Goal: Transaction & Acquisition: Obtain resource

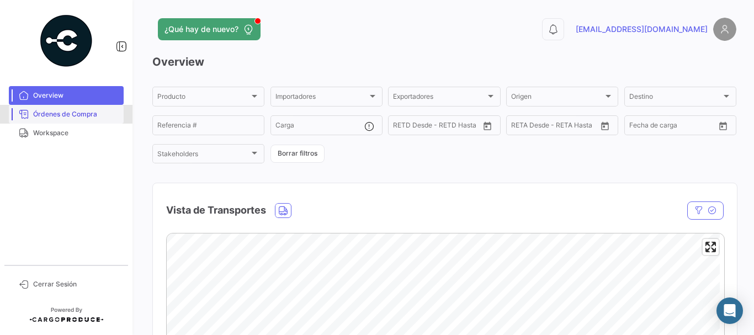
click at [70, 117] on span "Órdenes de Compra" at bounding box center [76, 114] width 86 height 10
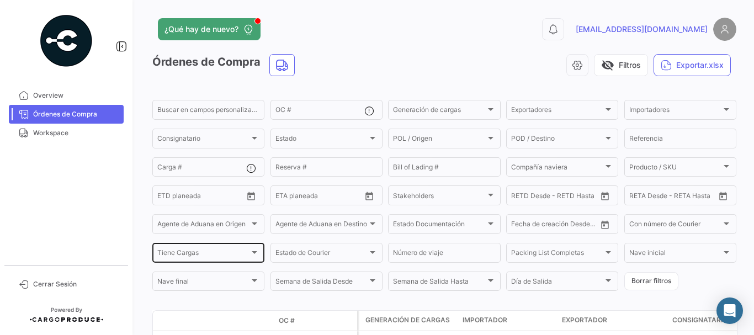
scroll to position [166, 0]
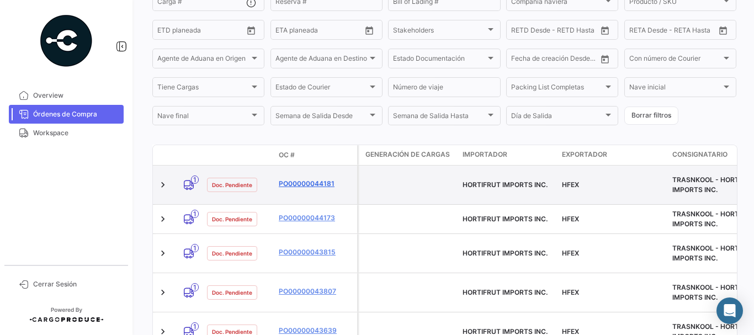
click at [303, 183] on link "PO00000044181" at bounding box center [316, 184] width 74 height 10
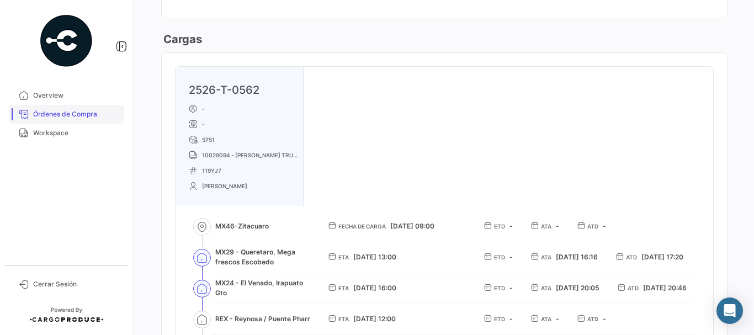
scroll to position [608, 0]
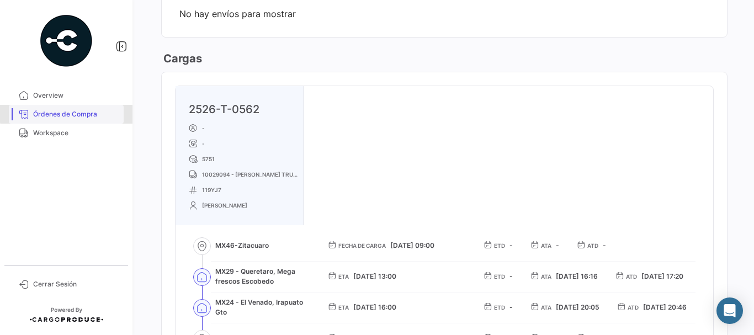
click at [76, 113] on span "Órdenes de Compra" at bounding box center [76, 114] width 86 height 10
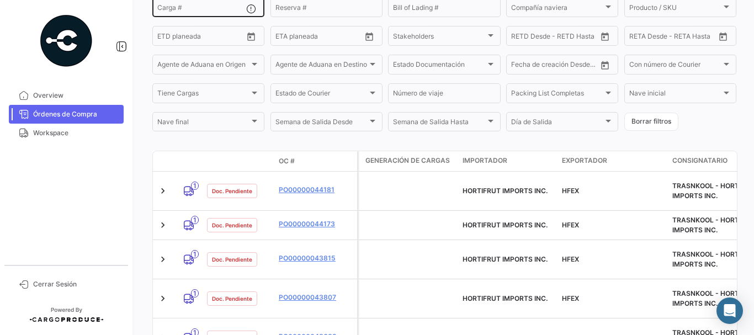
scroll to position [166, 0]
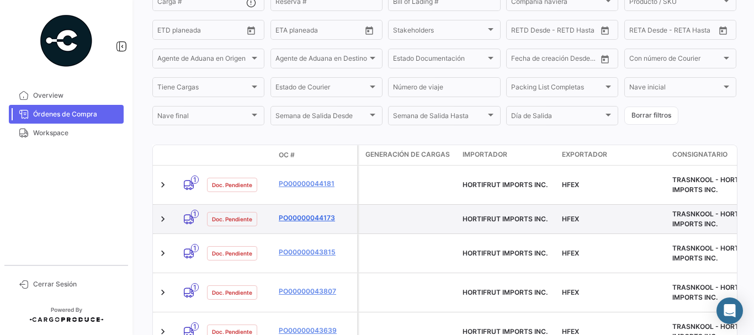
click at [307, 217] on link "PO00000044173" at bounding box center [316, 218] width 74 height 10
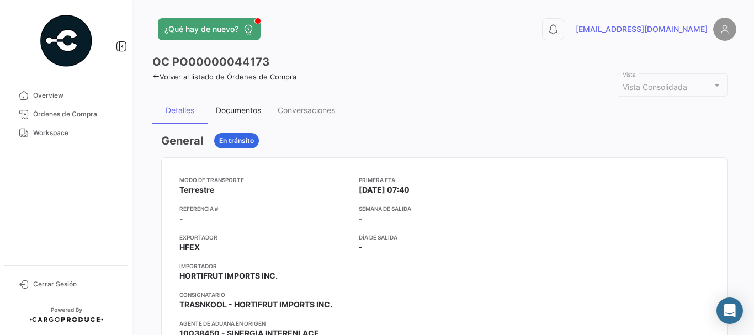
click at [234, 118] on div "Documentos" at bounding box center [239, 110] width 62 height 27
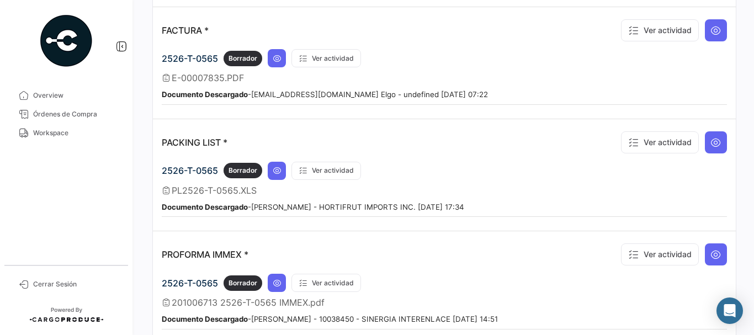
scroll to position [994, 0]
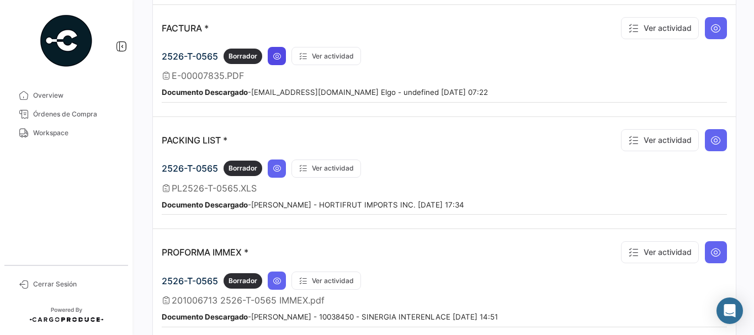
click at [276, 52] on icon at bounding box center [277, 56] width 9 height 9
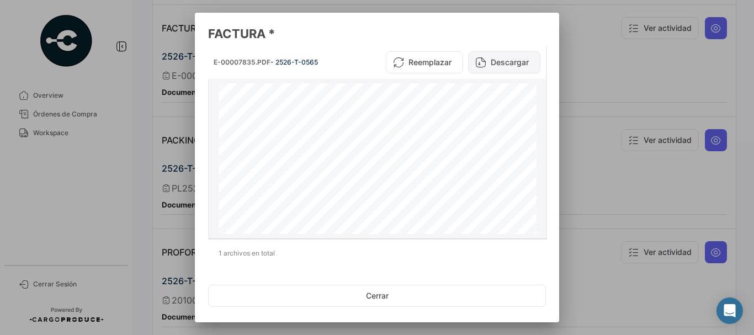
click at [500, 60] on button "Descargar" at bounding box center [504, 62] width 72 height 22
click at [587, 62] on div at bounding box center [377, 167] width 754 height 335
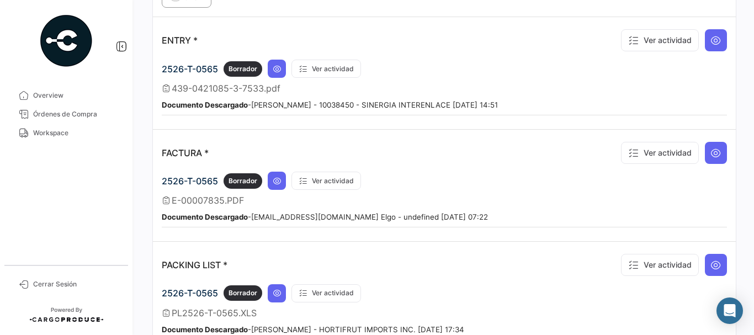
scroll to position [773, 0]
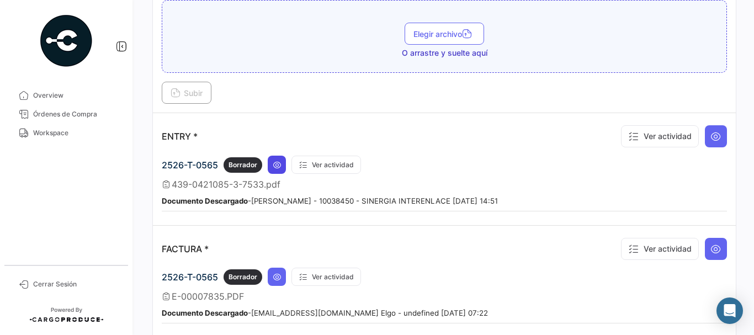
click at [282, 160] on button at bounding box center [277, 165] width 18 height 18
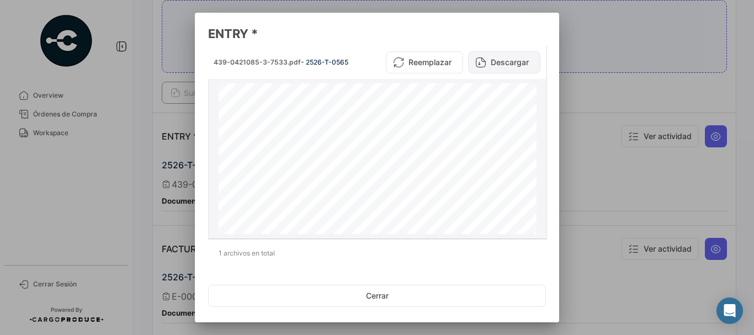
click at [499, 61] on button "Descargar" at bounding box center [504, 62] width 72 height 22
click at [615, 68] on div at bounding box center [377, 167] width 754 height 335
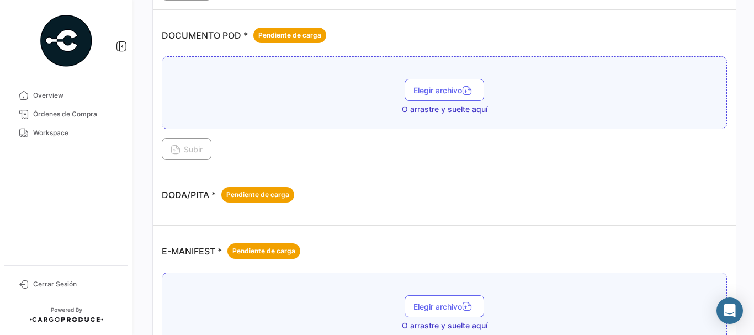
scroll to position [497, 0]
